Goal: Download file/media

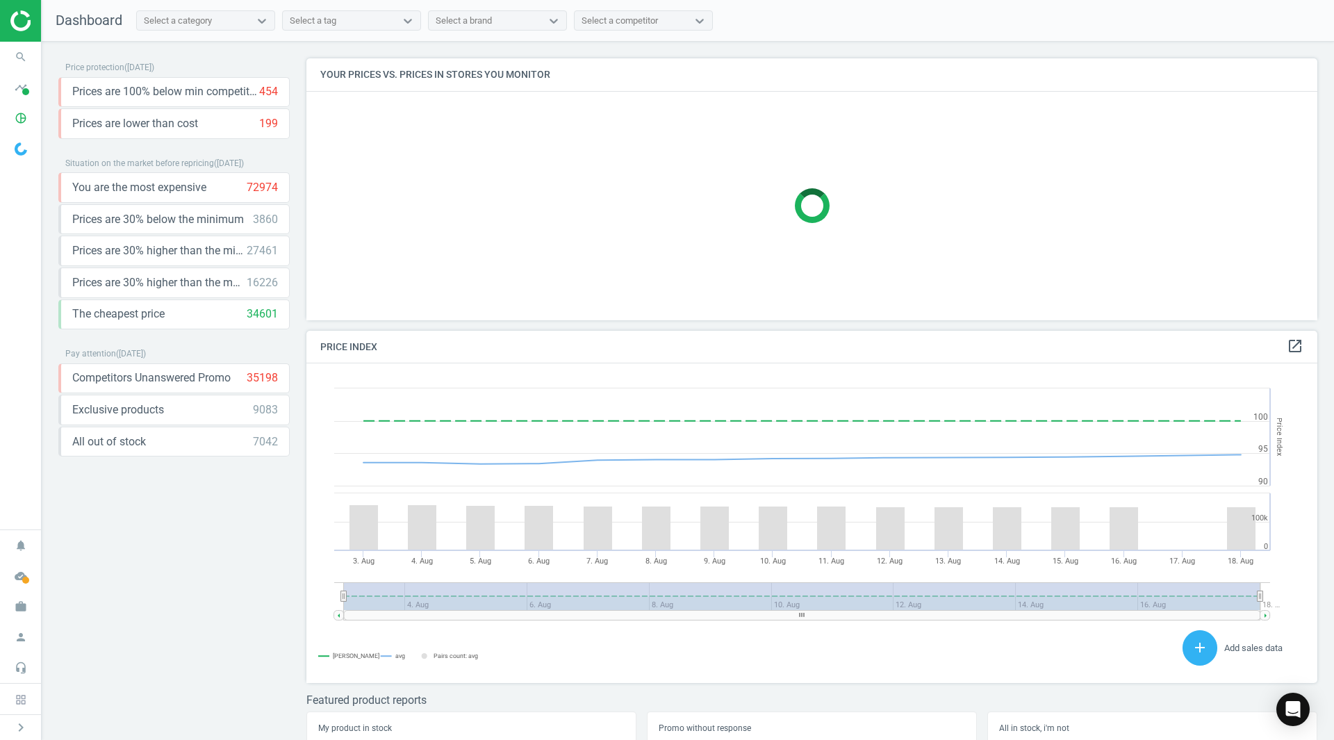
scroll to position [341, 1022]
click at [17, 119] on icon "pie_chart_outlined" at bounding box center [21, 118] width 26 height 26
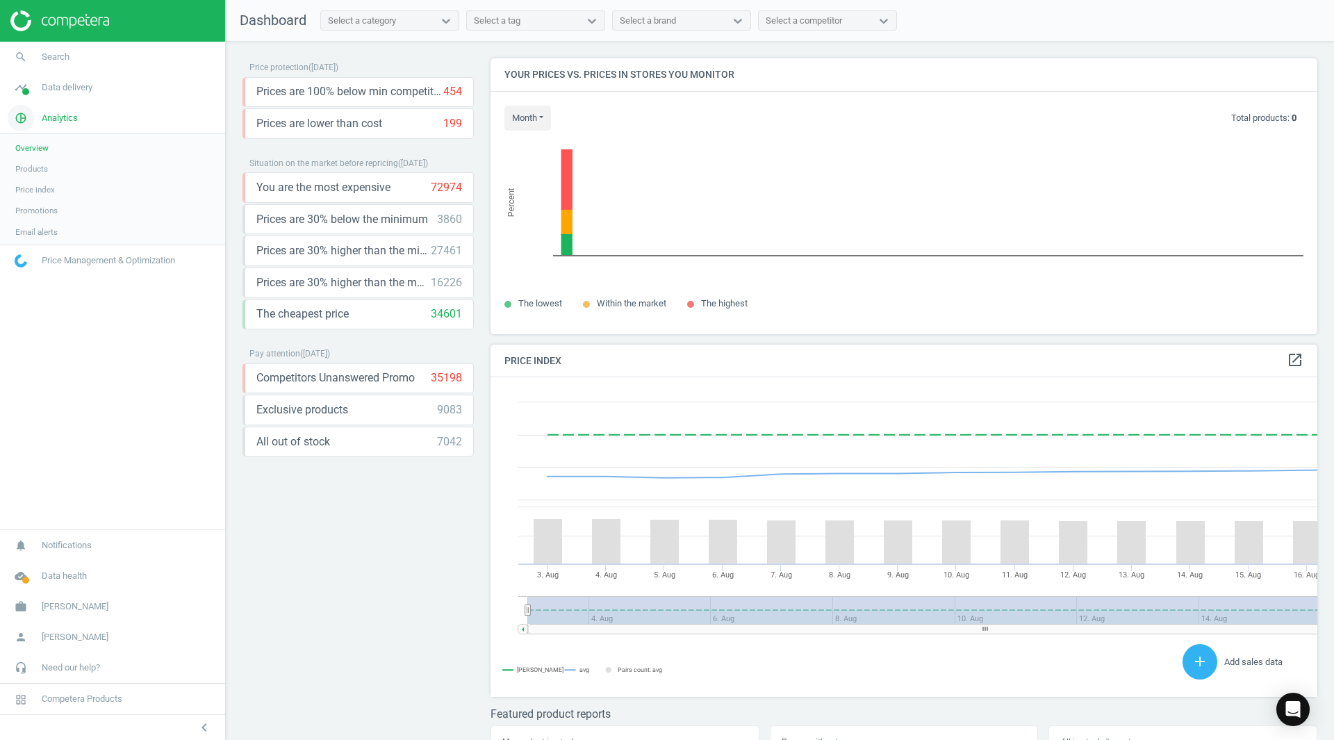
scroll to position [7, 7]
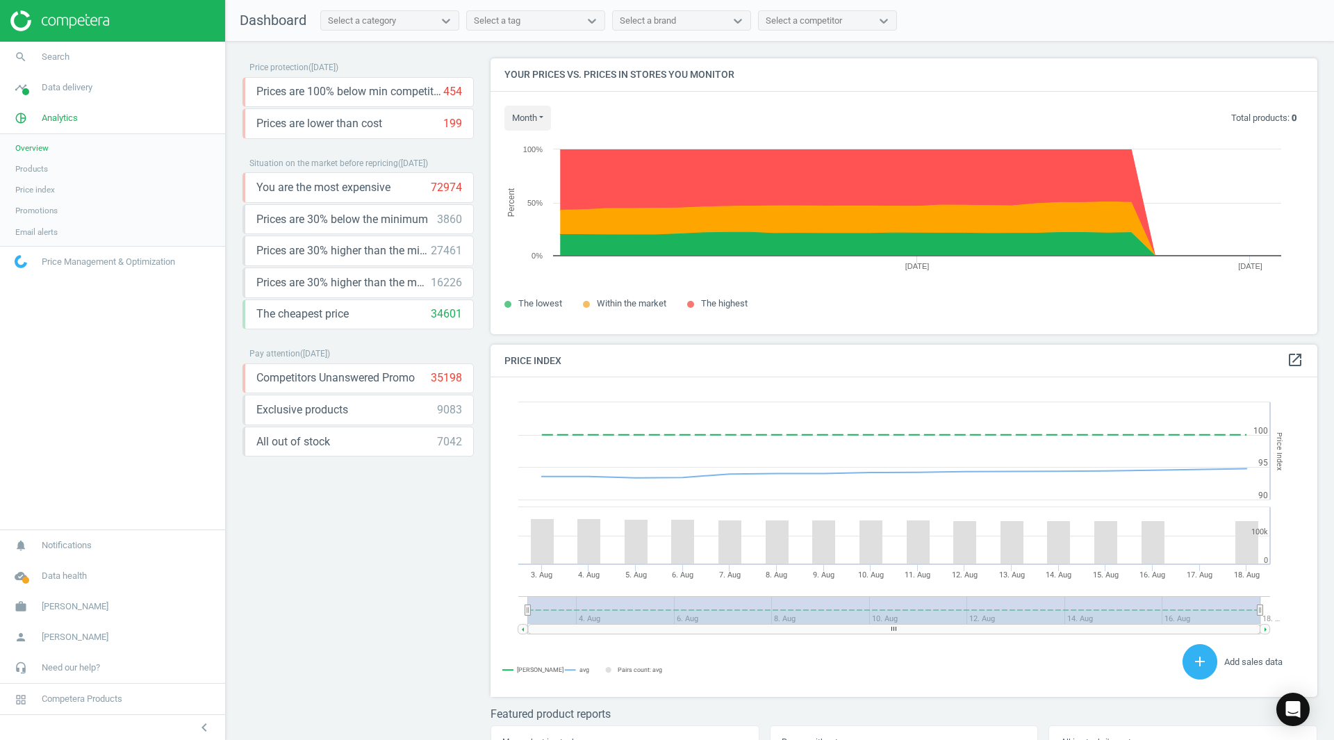
click at [32, 170] on span "Products" at bounding box center [31, 168] width 33 height 11
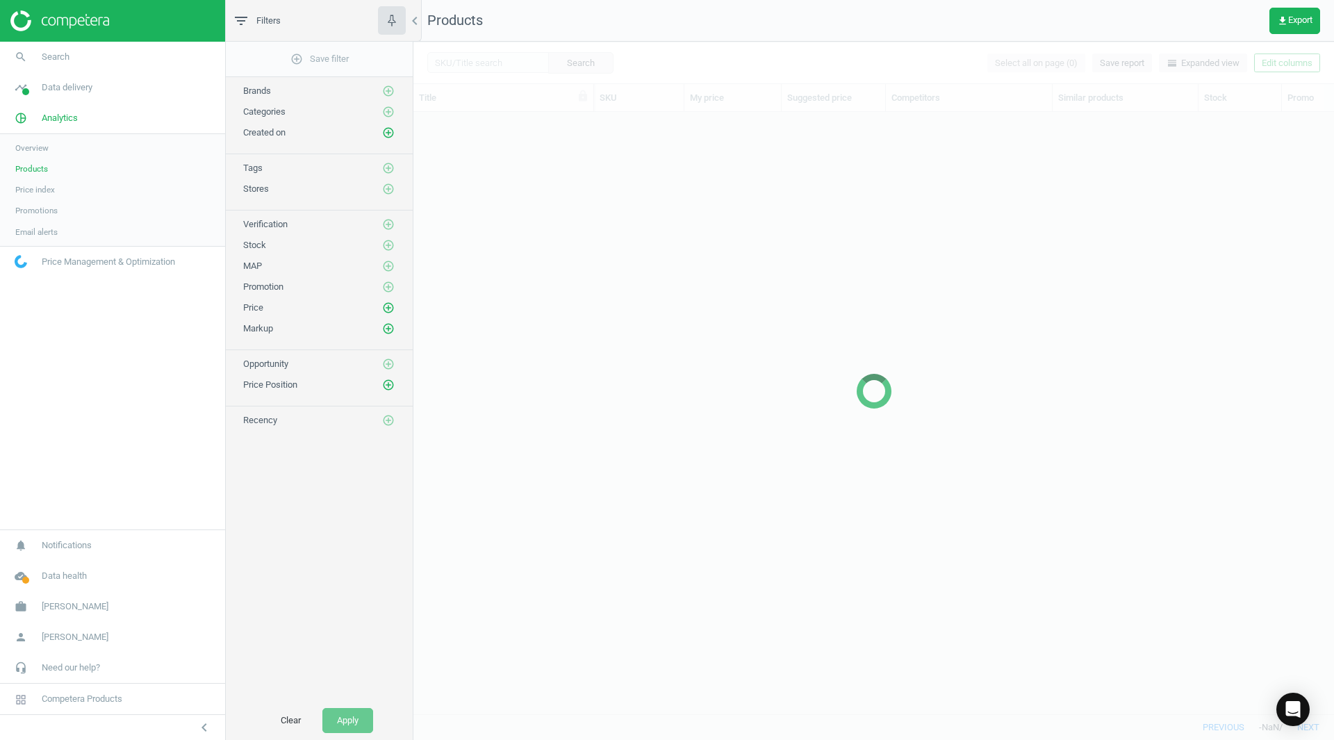
scroll to position [581, 910]
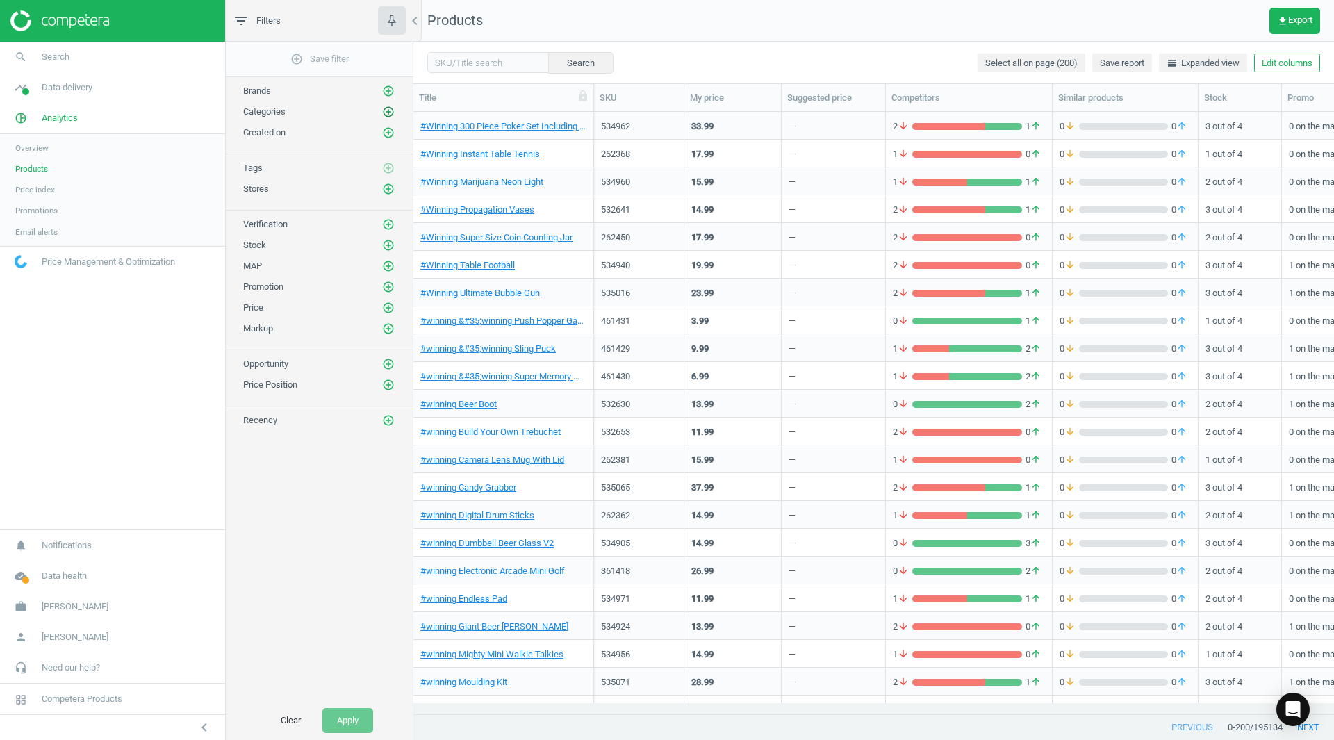
click at [390, 112] on icon "add_circle_outline" at bounding box center [388, 112] width 13 height 13
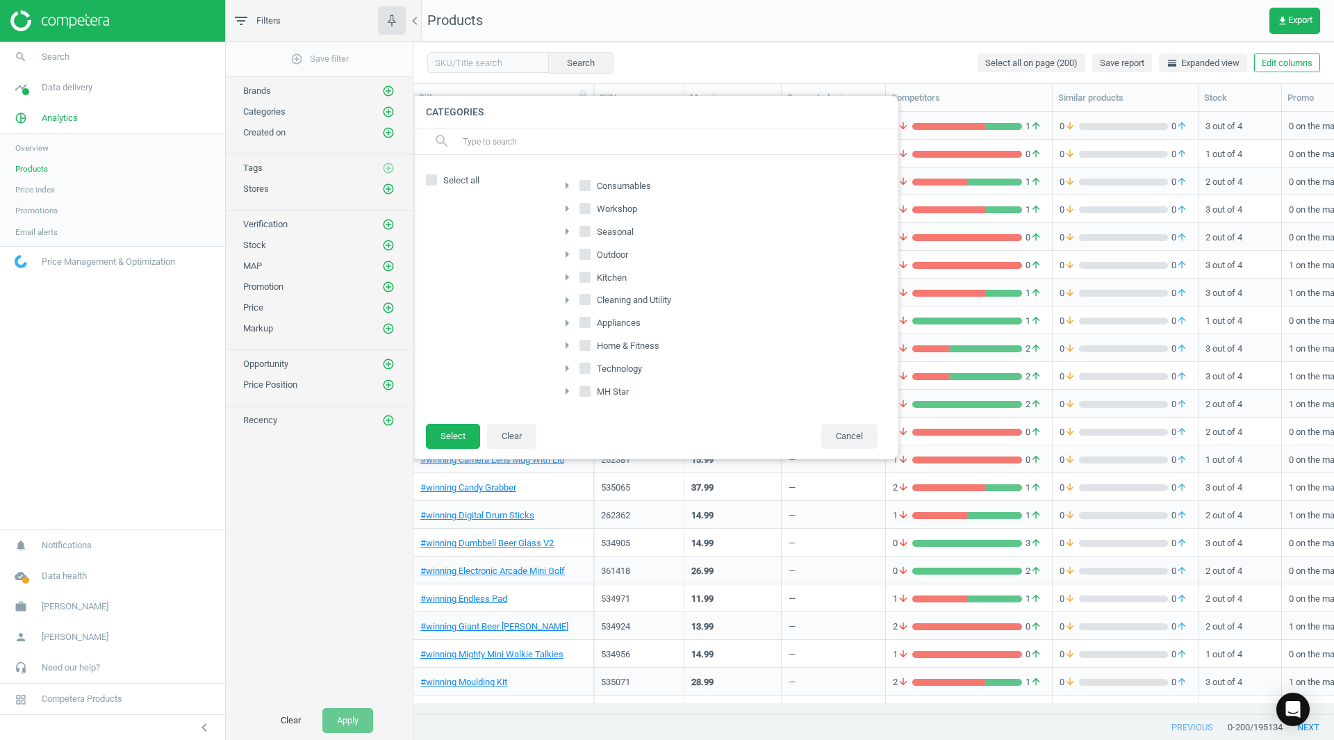
click at [585, 186] on input "Consumables" at bounding box center [585, 185] width 9 height 9
checkbox input "true"
click at [586, 230] on input "Seasonal" at bounding box center [585, 230] width 9 height 9
checkbox input "true"
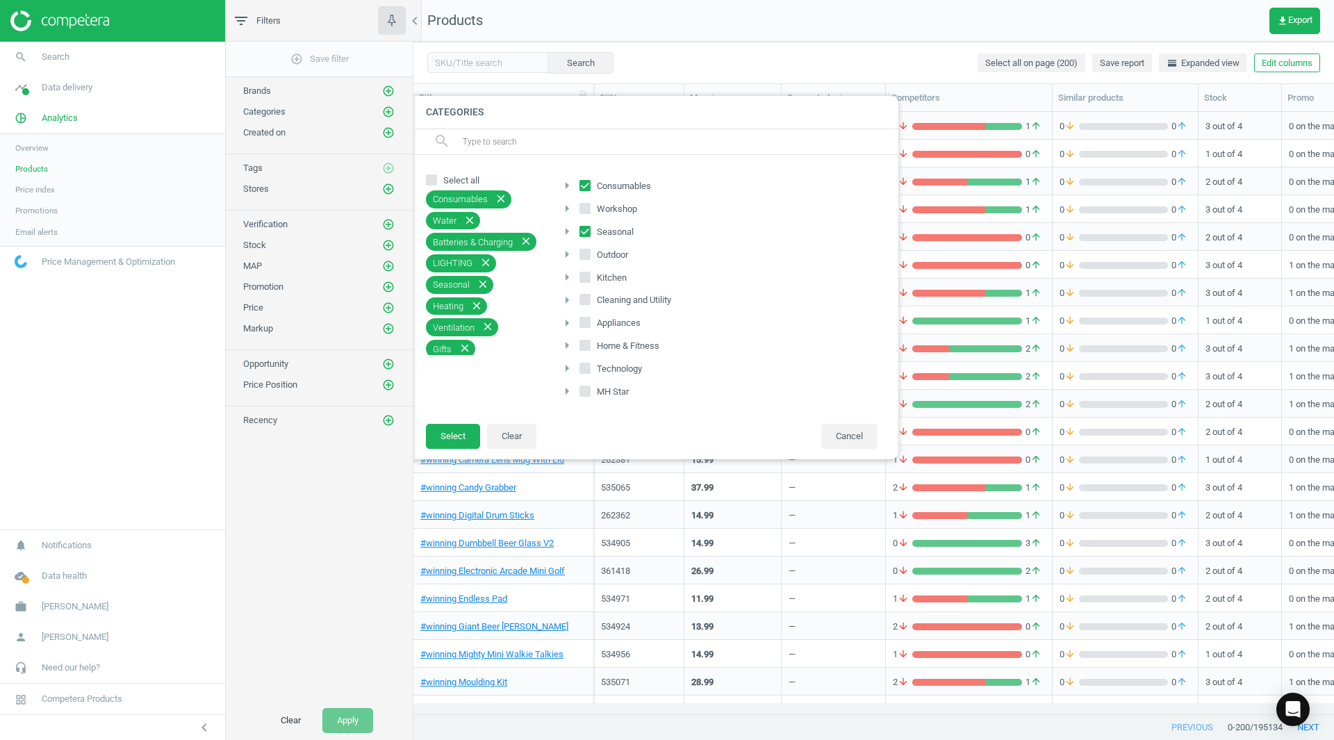
click at [585, 253] on input "Outdoor" at bounding box center [585, 253] width 9 height 9
checkbox input "true"
click at [459, 436] on button "Select" at bounding box center [453, 436] width 54 height 25
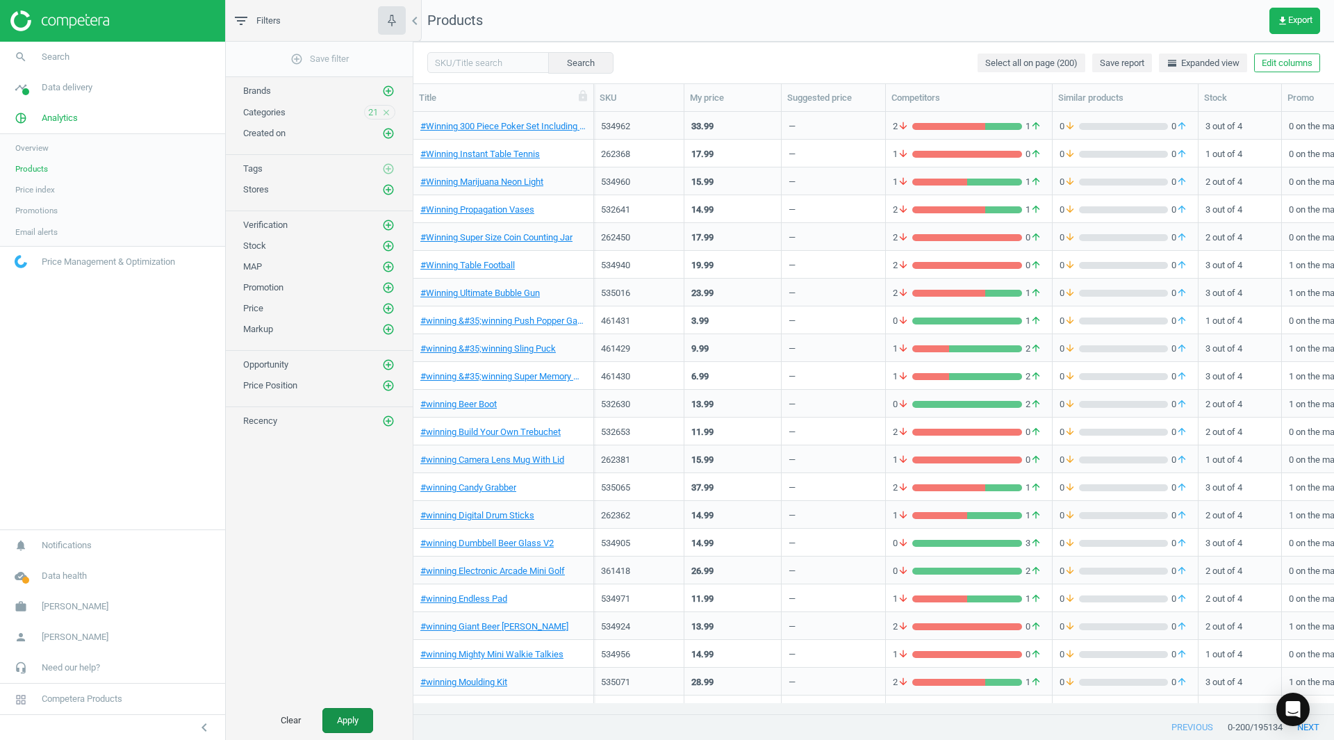
click at [349, 719] on button "Apply" at bounding box center [347, 720] width 51 height 25
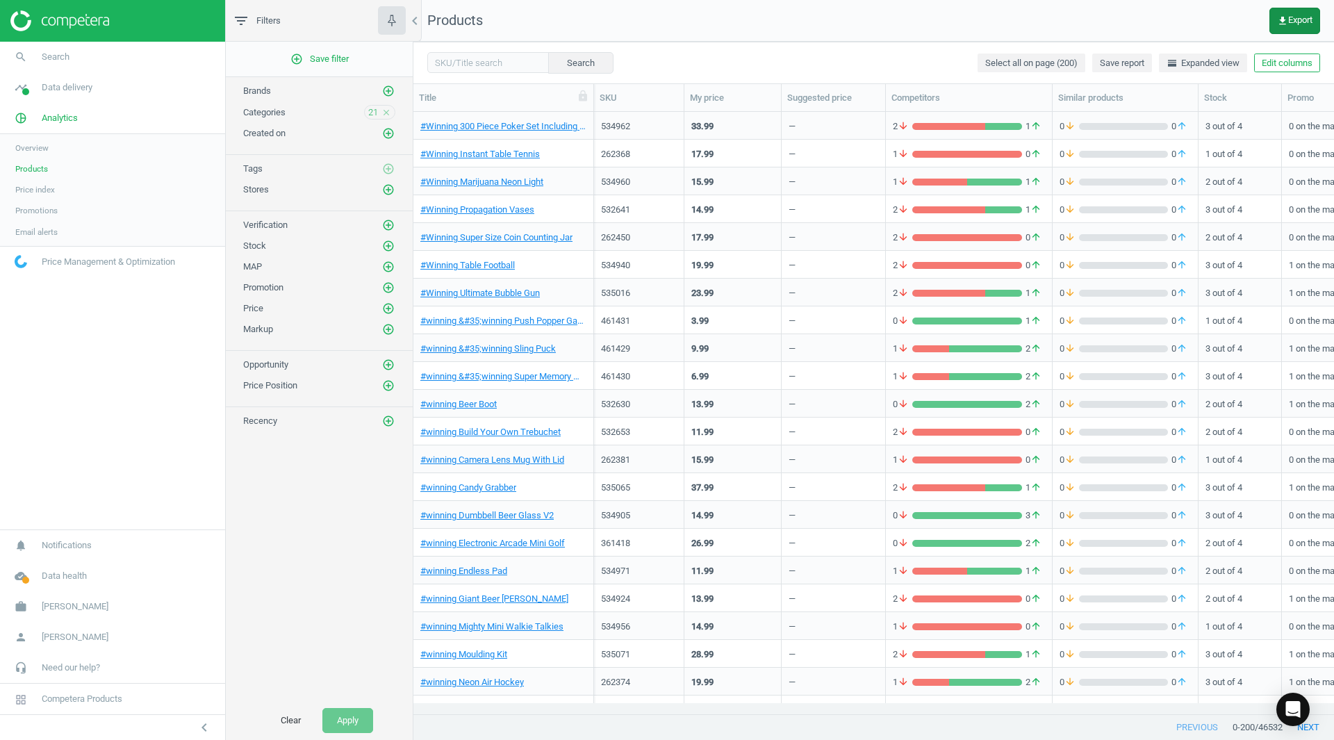
click at [1298, 18] on span "get_app Export" at bounding box center [1294, 20] width 35 height 11
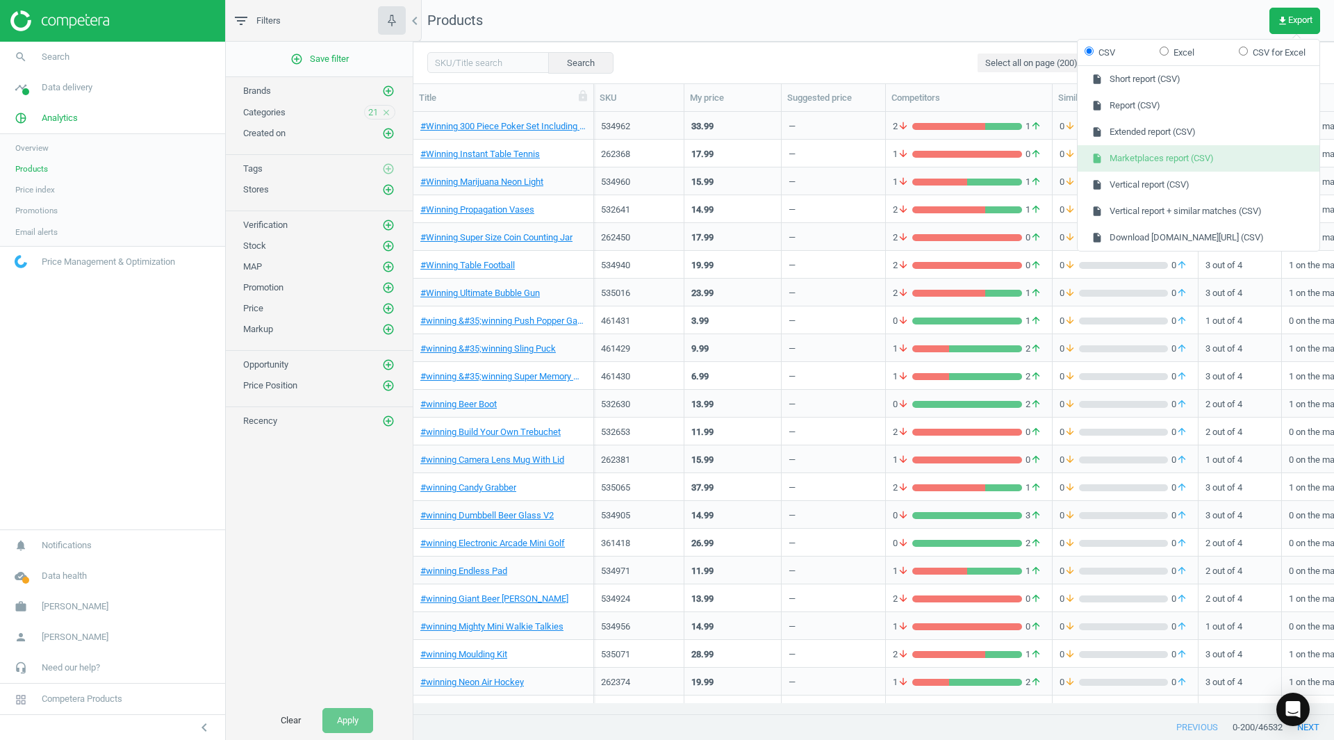
click at [1223, 156] on button "insert_drive_file Marketplaces report (CSV)" at bounding box center [1198, 158] width 242 height 26
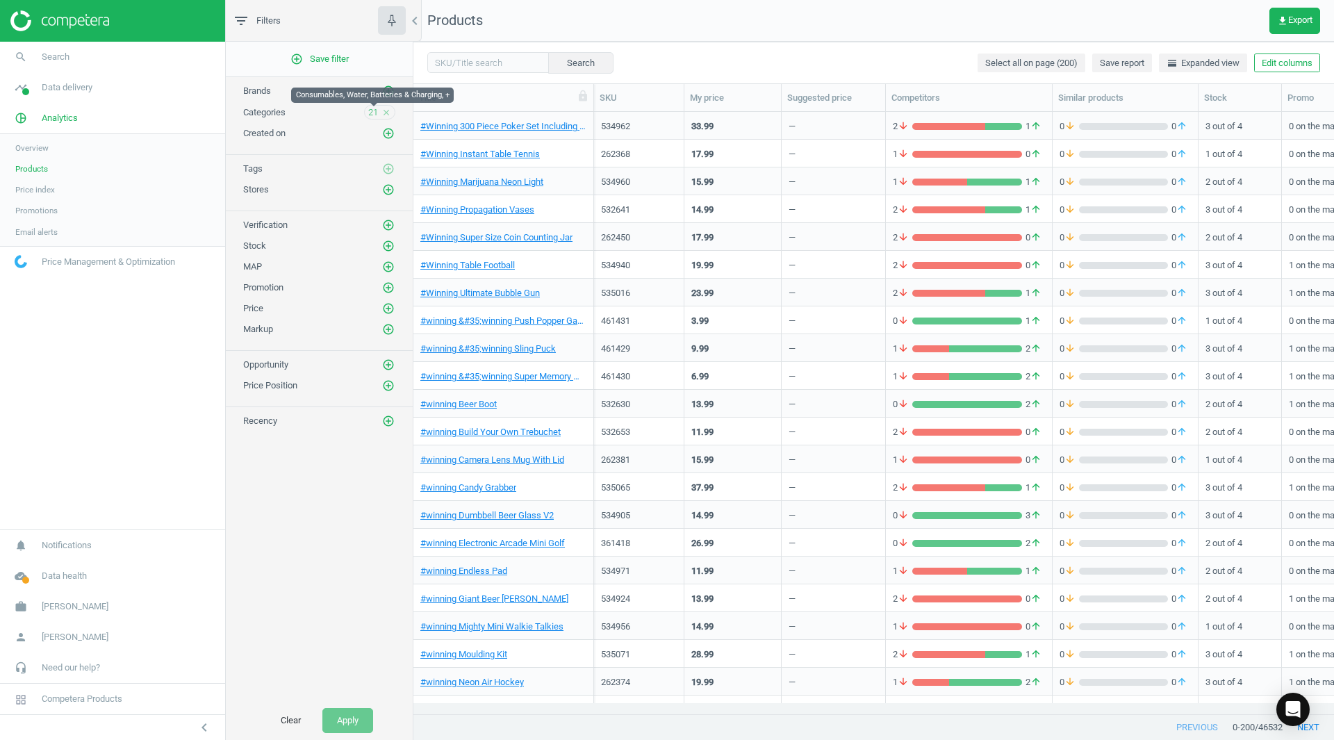
click at [377, 111] on span "21" at bounding box center [373, 112] width 10 height 13
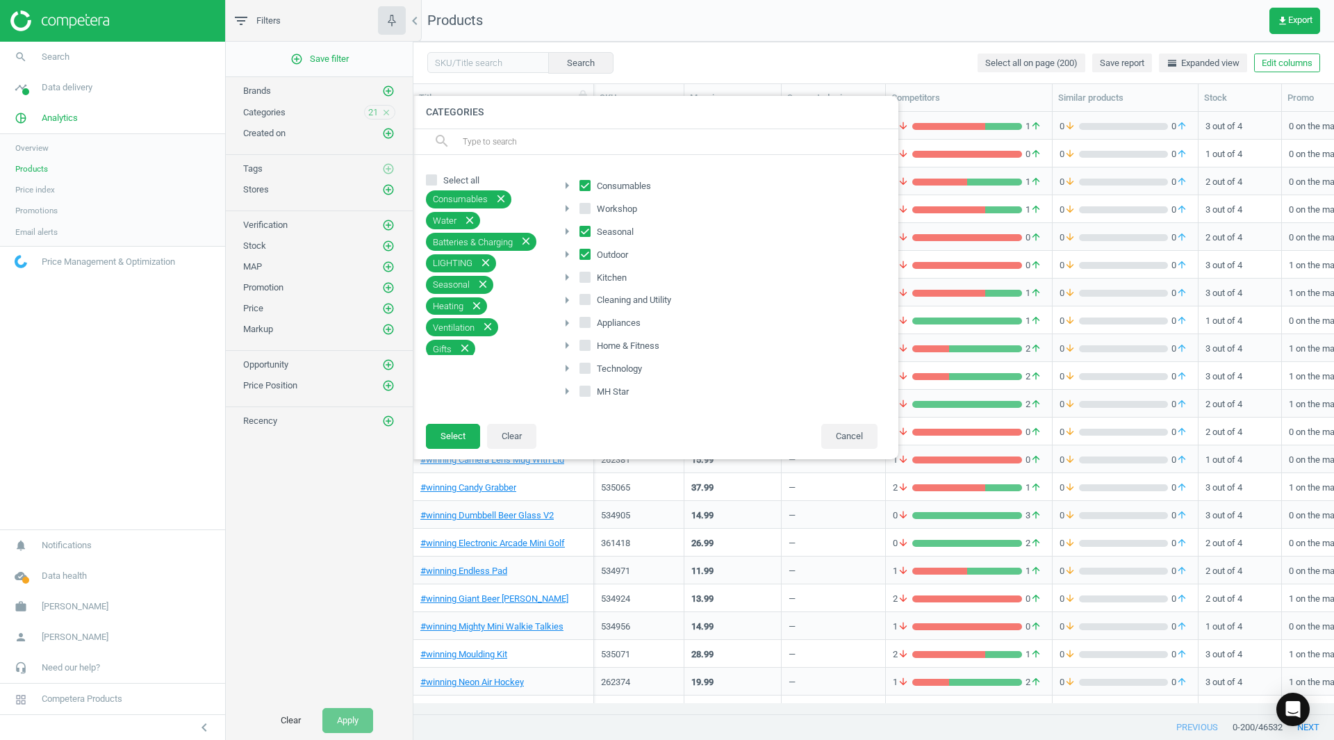
click at [431, 180] on input "Select all" at bounding box center [431, 179] width 9 height 9
checkbox input "true"
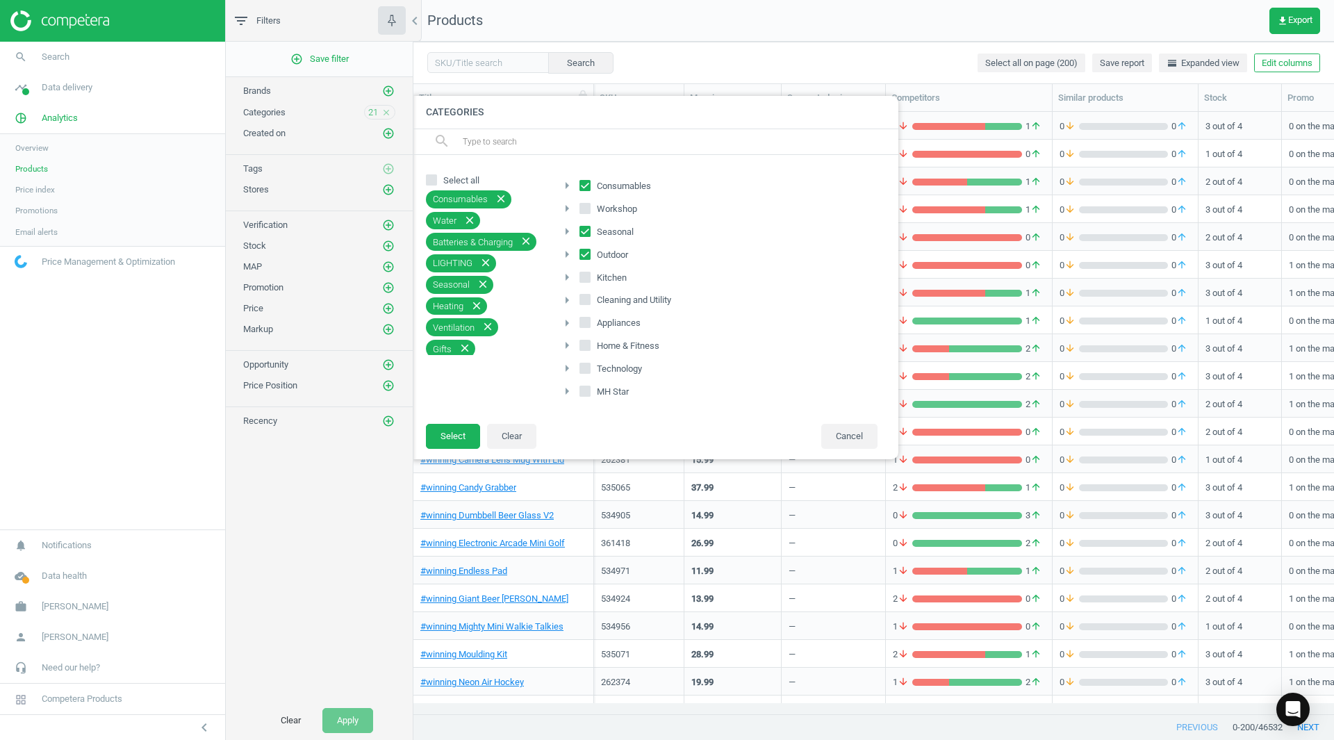
checkbox input "true"
click at [431, 180] on input "Select all" at bounding box center [431, 179] width 9 height 9
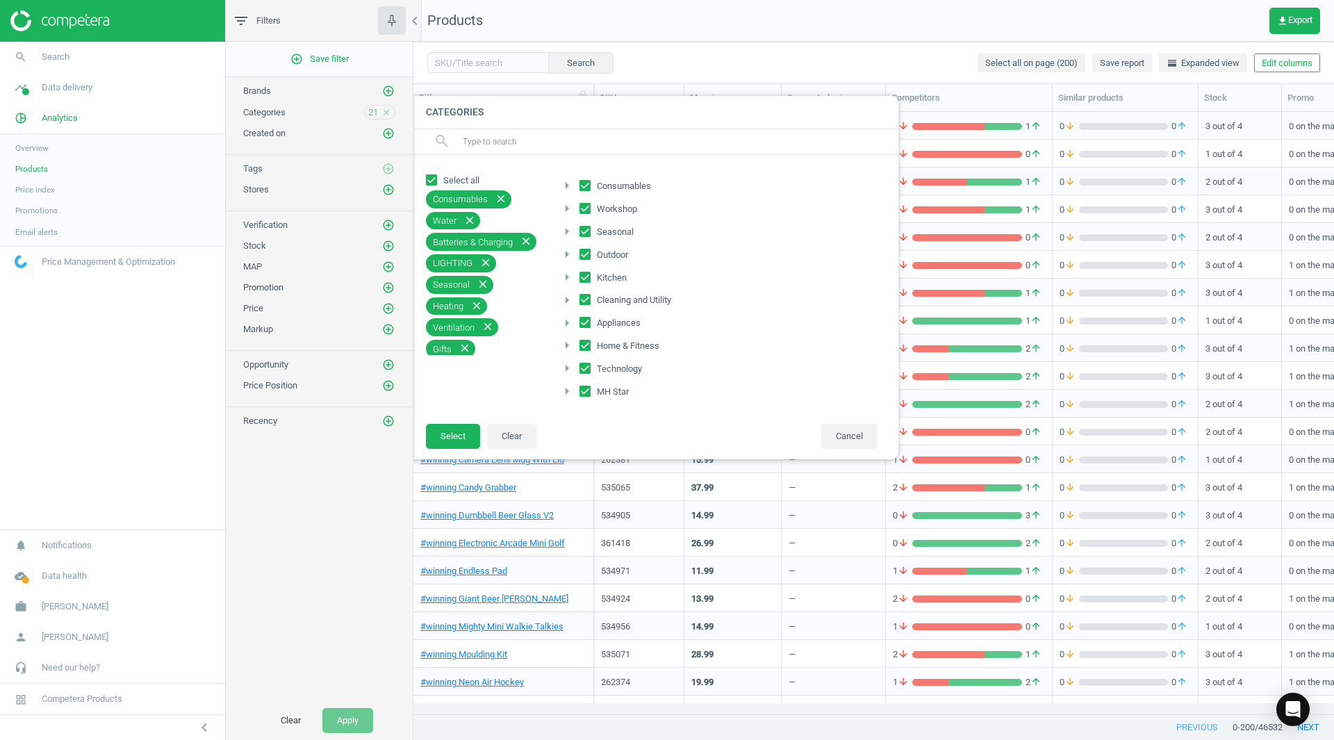
checkbox input "false"
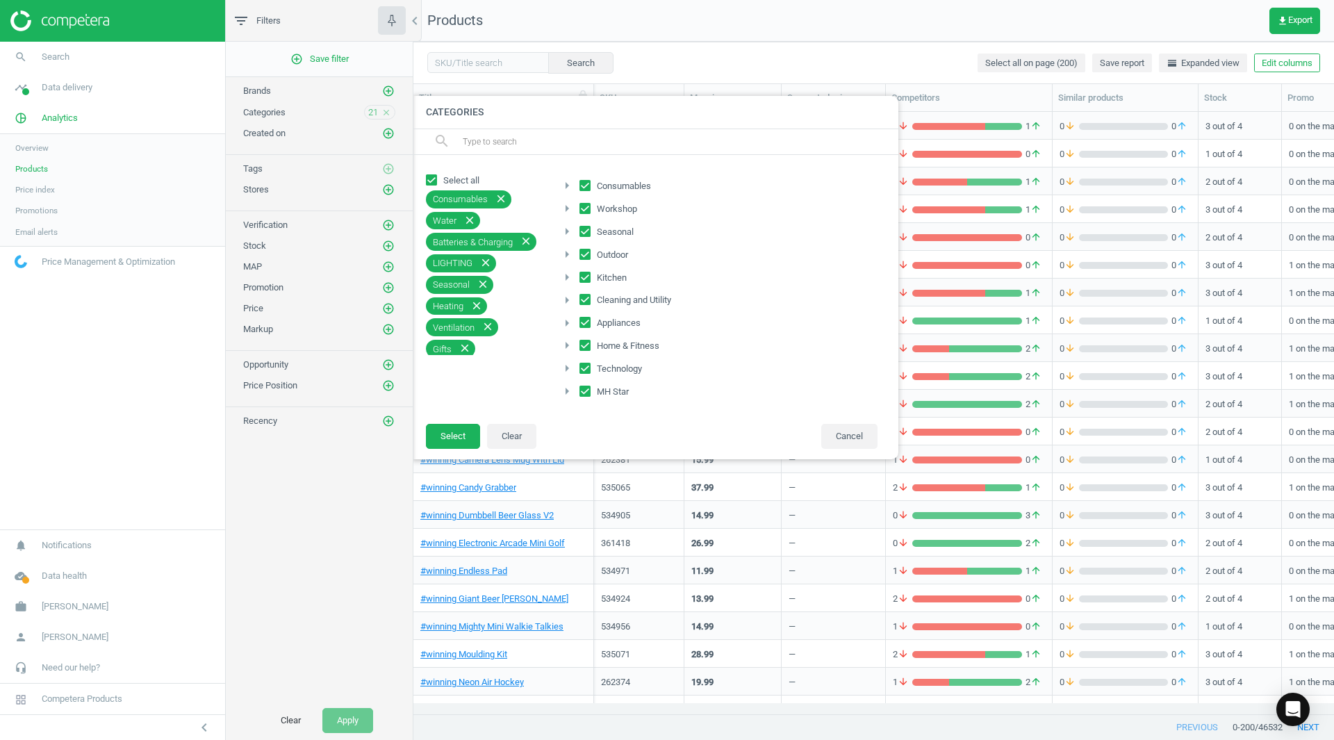
checkbox input "false"
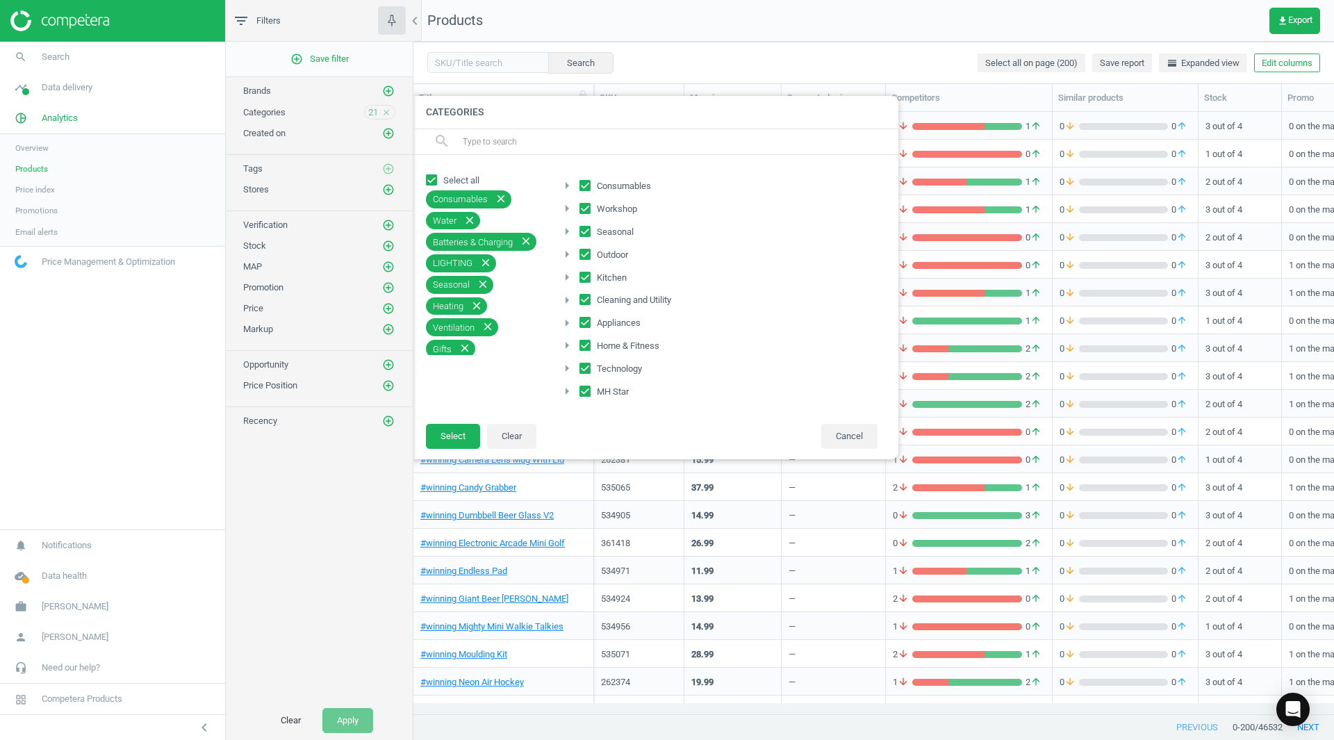
checkbox input "false"
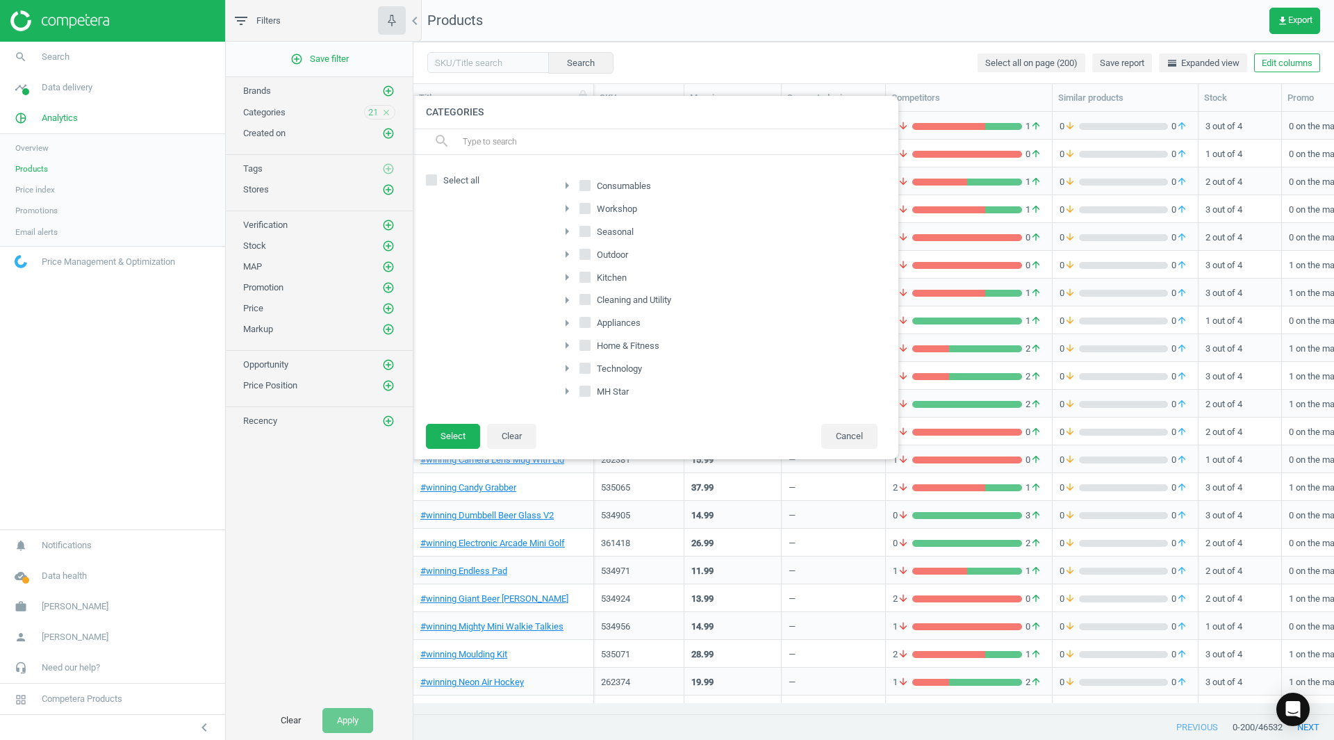
click at [590, 345] on label "Home & Fitness" at bounding box center [620, 345] width 83 height 19
click at [590, 345] on input "Home & Fitness" at bounding box center [585, 345] width 9 height 9
checkbox input "true"
click at [585, 391] on input "MH Star" at bounding box center [585, 391] width 9 height 9
checkbox input "true"
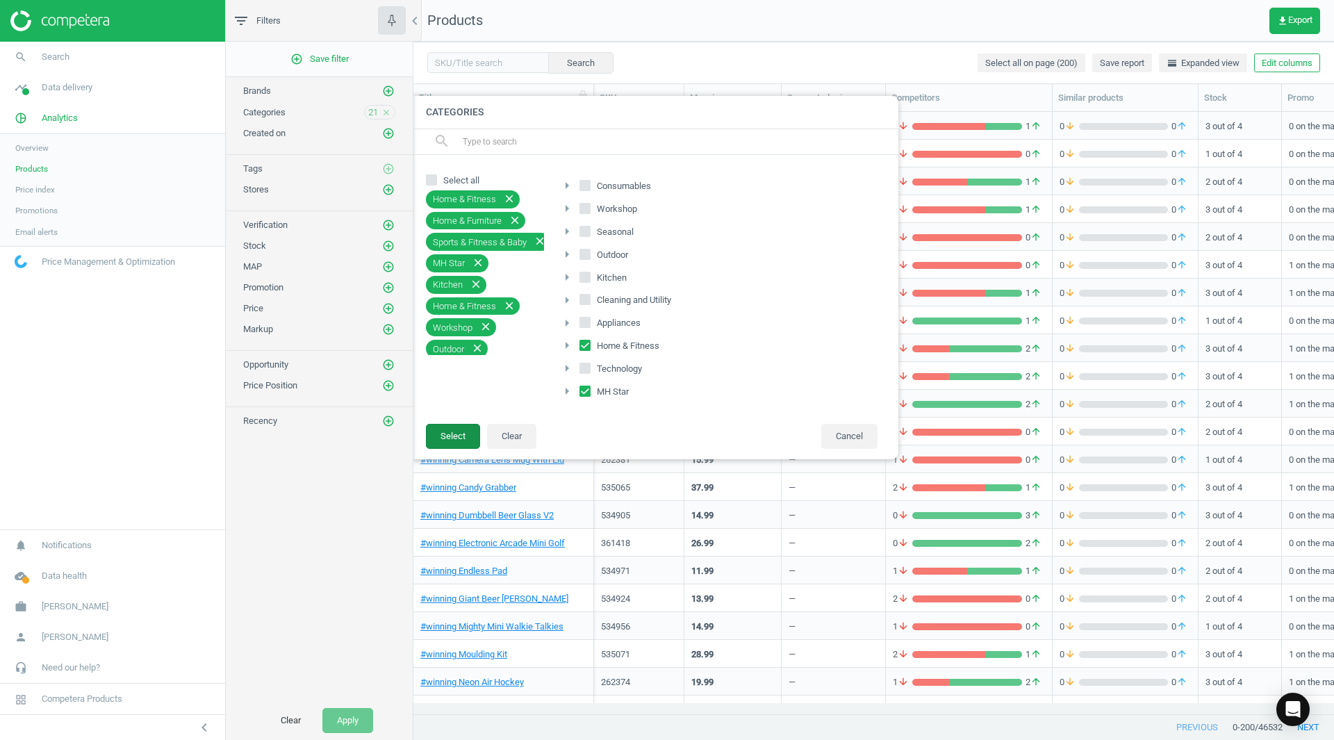
click at [456, 437] on button "Select" at bounding box center [453, 436] width 54 height 25
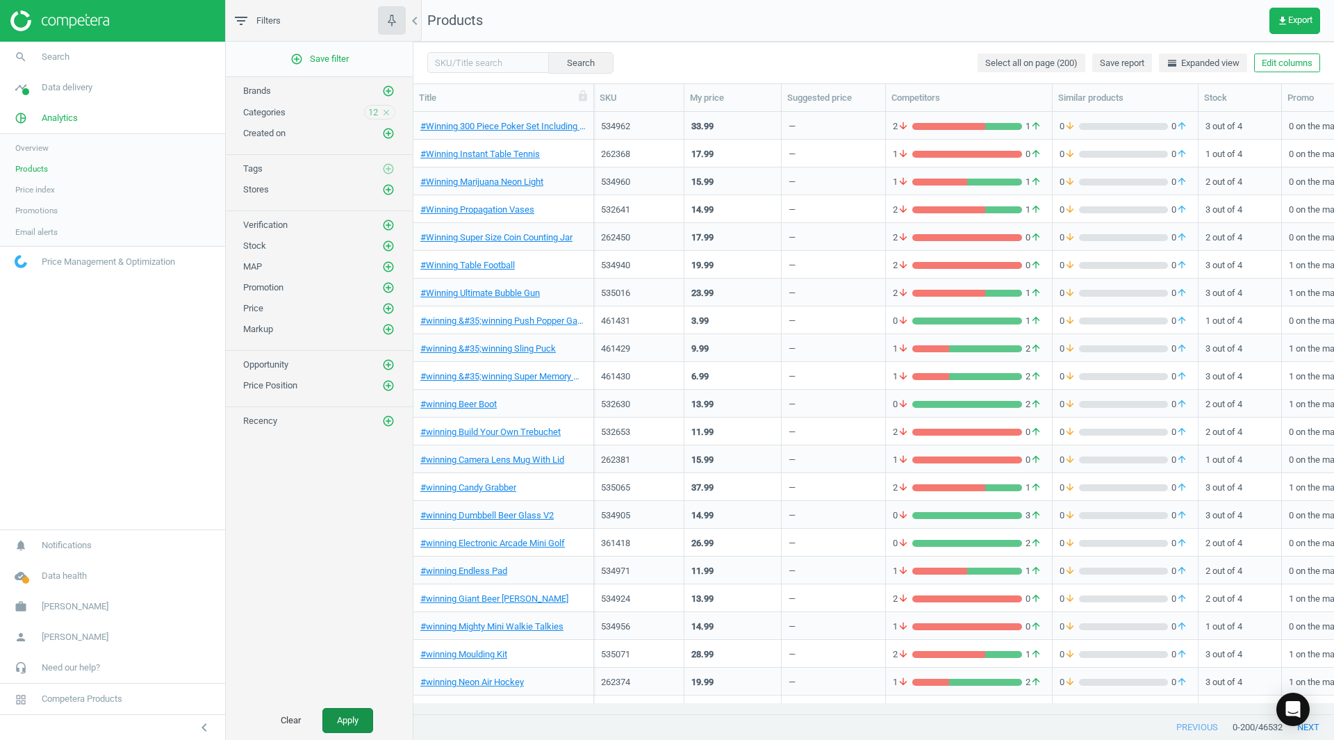
click at [338, 725] on button "Apply" at bounding box center [347, 720] width 51 height 25
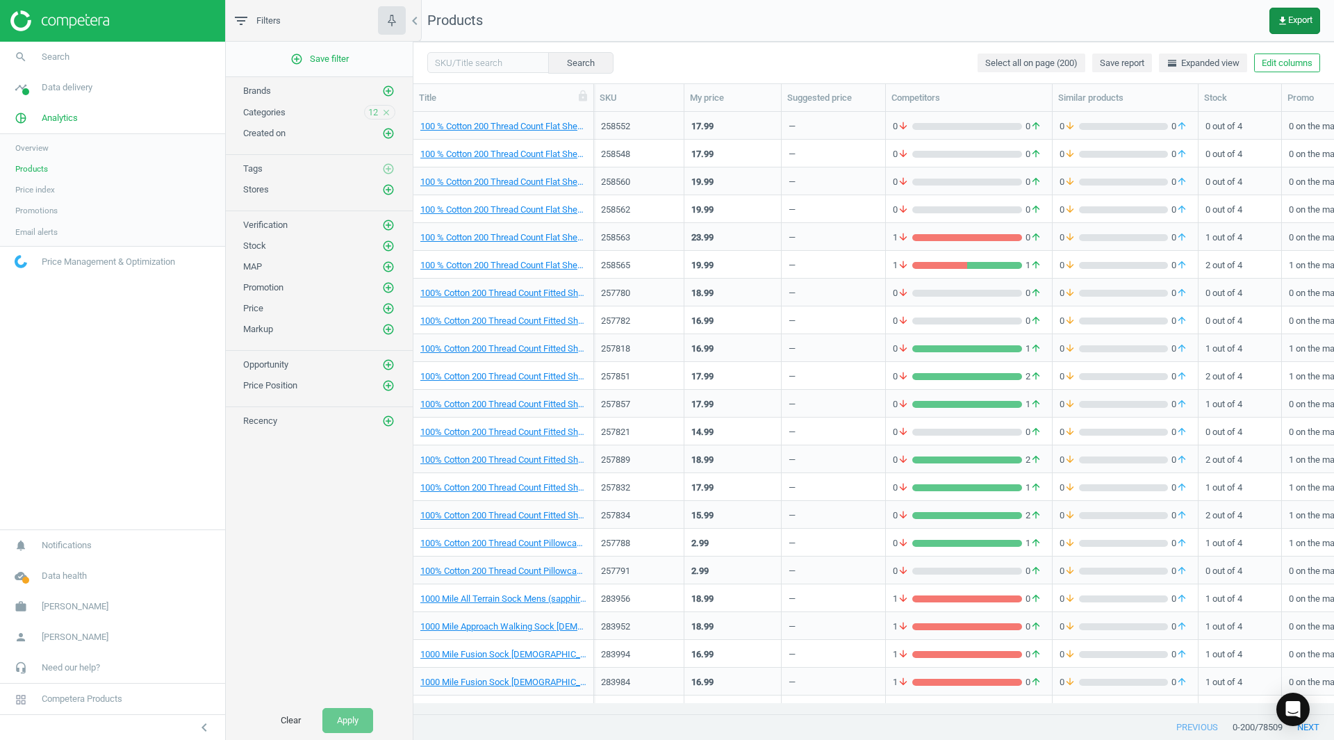
click at [1274, 24] on button "get_app Export" at bounding box center [1294, 21] width 51 height 26
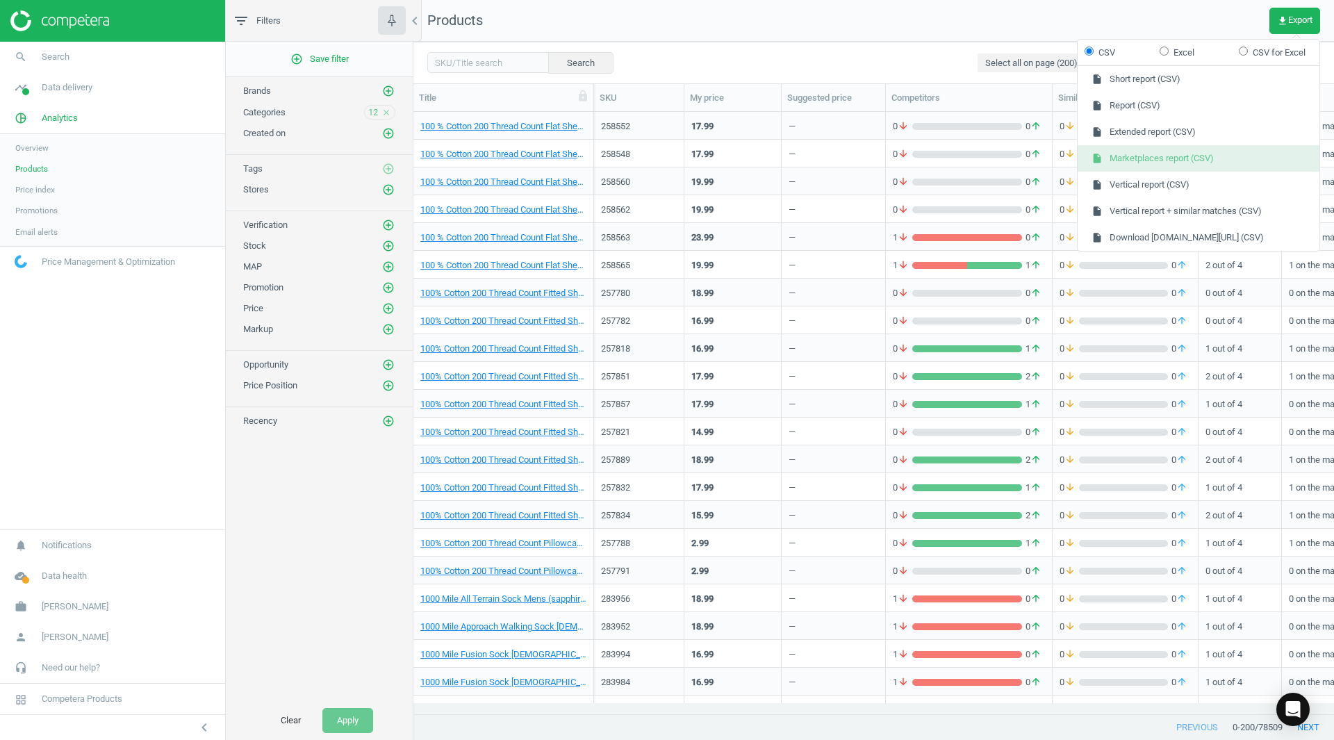
click at [1184, 155] on button "insert_drive_file Marketplaces report (CSV)" at bounding box center [1198, 158] width 242 height 26
